Goal: Task Accomplishment & Management: Manage account settings

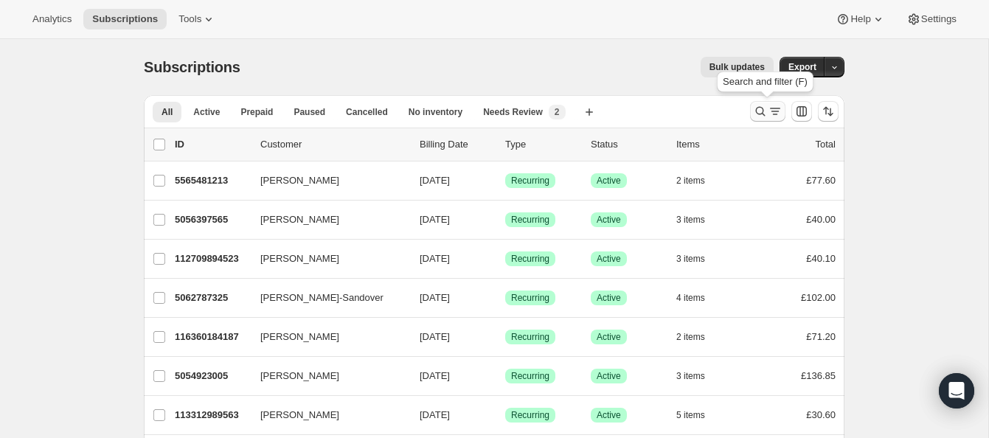
click at [757, 106] on icon "Search and filter results" at bounding box center [760, 111] width 15 height 15
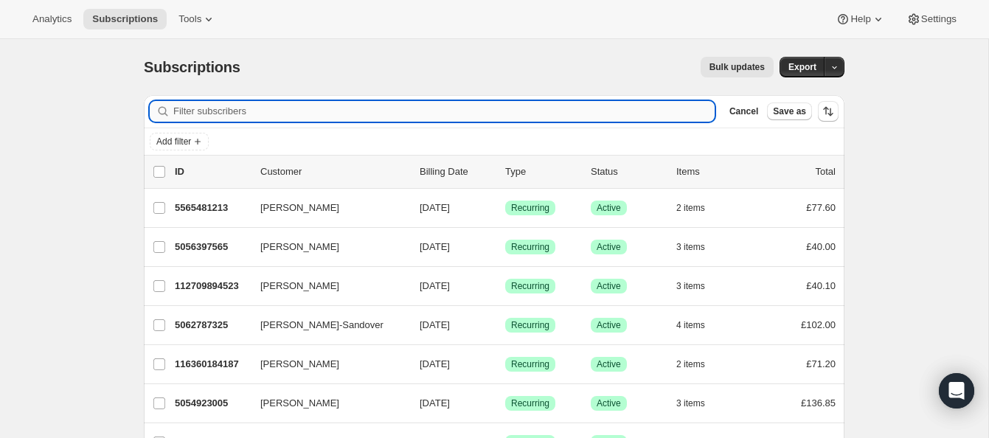
click at [329, 108] on input "Filter subscribers" at bounding box center [443, 111] width 541 height 21
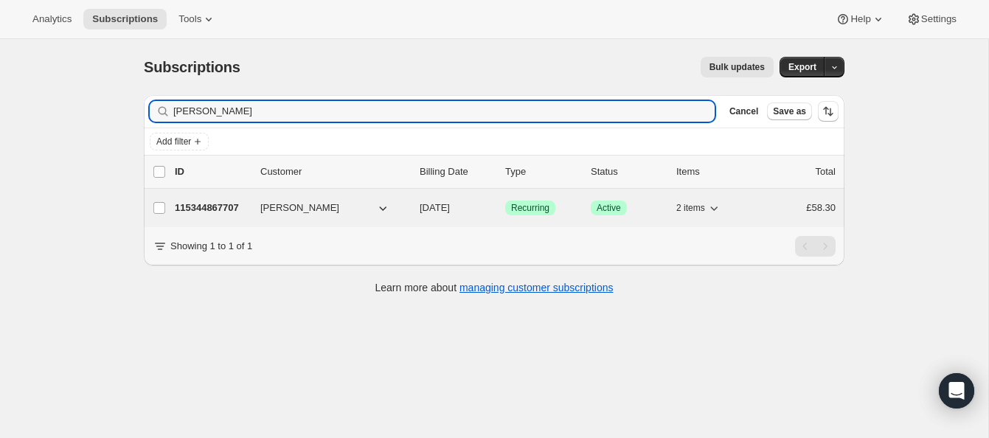
type input "[PERSON_NAME]"
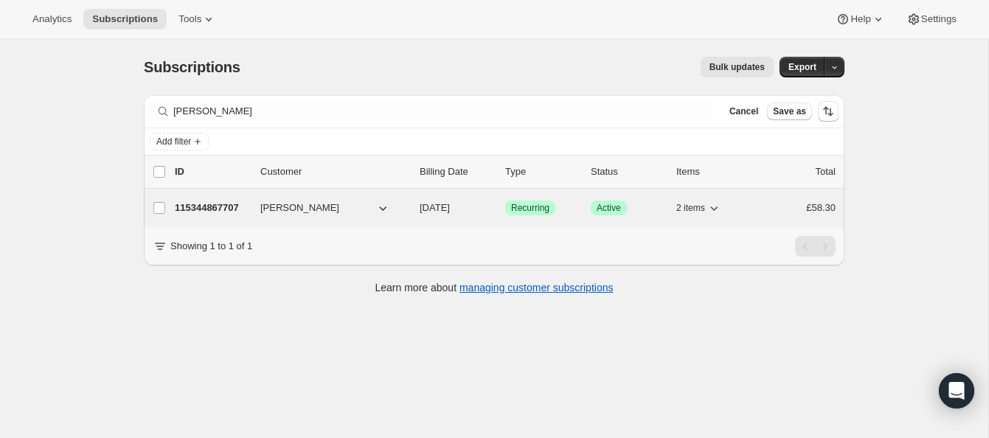
click at [221, 201] on p "115344867707" at bounding box center [212, 208] width 74 height 15
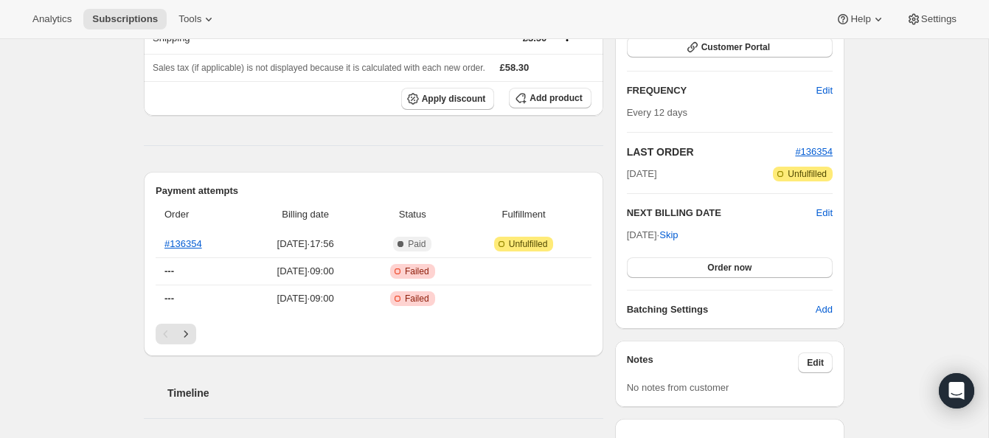
scroll to position [215, 0]
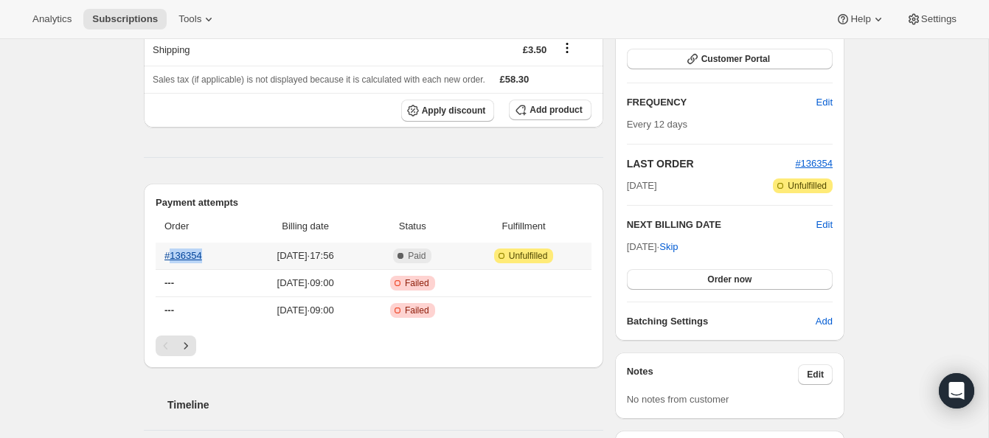
drag, startPoint x: 212, startPoint y: 259, endPoint x: 171, endPoint y: 256, distance: 41.4
click at [171, 256] on th "#136354" at bounding box center [201, 256] width 91 height 27
